Goal: Transaction & Acquisition: Purchase product/service

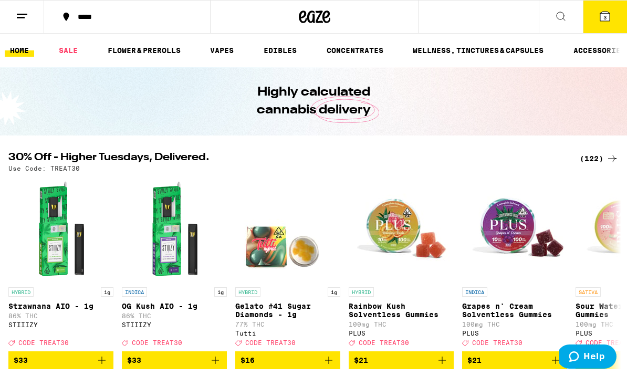
click at [565, 17] on icon at bounding box center [561, 16] width 13 height 13
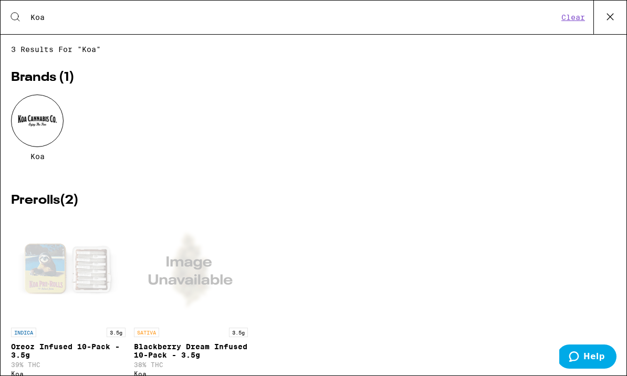
type input "Koa"
click at [46, 126] on div at bounding box center [37, 121] width 53 height 53
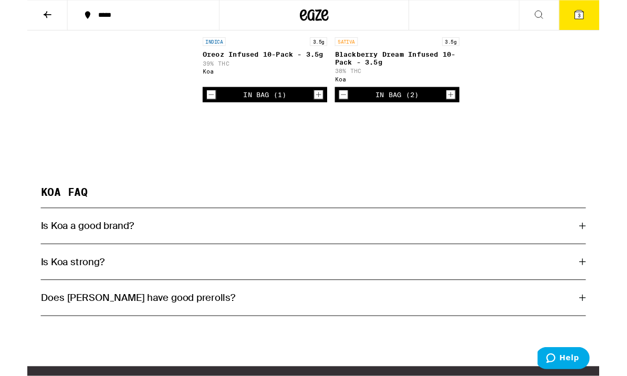
scroll to position [580, 0]
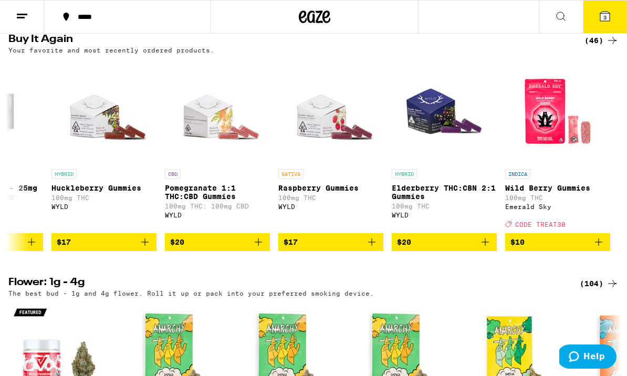
scroll to position [0, 4608]
